Goal: Go to known website: Access a specific website the user already knows

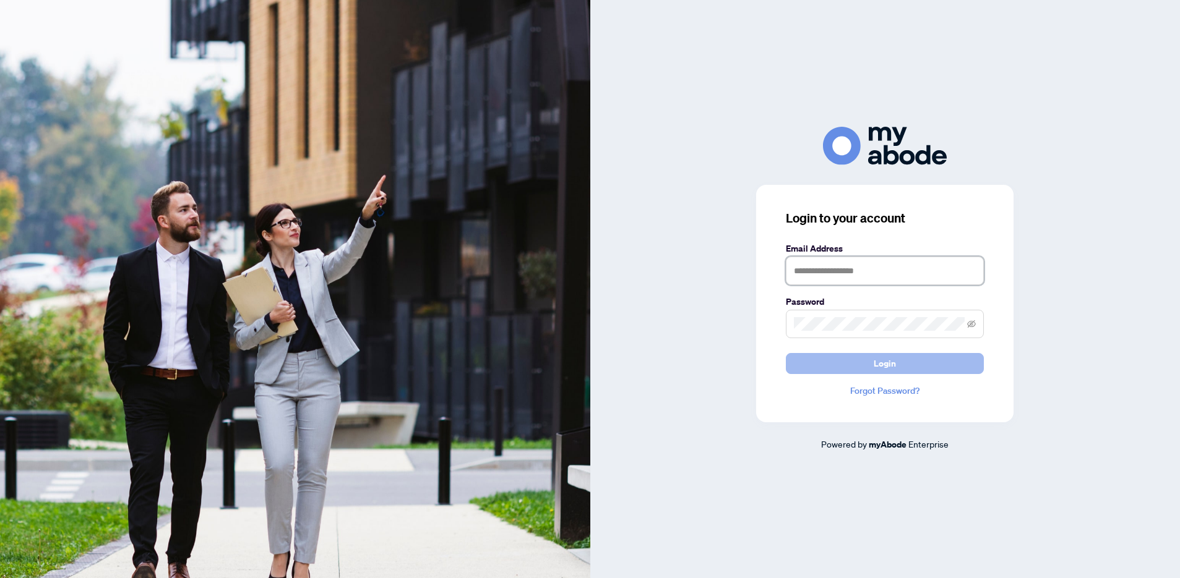
type input "**********"
click at [870, 364] on button "Login" at bounding box center [885, 363] width 198 height 21
